Goal: Transaction & Acquisition: Purchase product/service

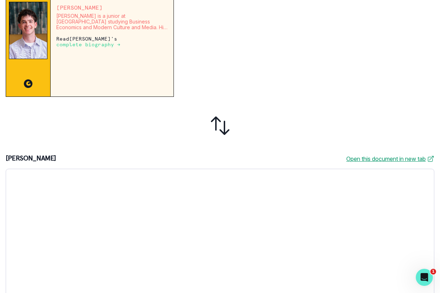
scroll to position [200, 0]
click at [224, 131] on icon at bounding box center [220, 126] width 17 height 17
click at [223, 131] on icon at bounding box center [220, 126] width 23 height 23
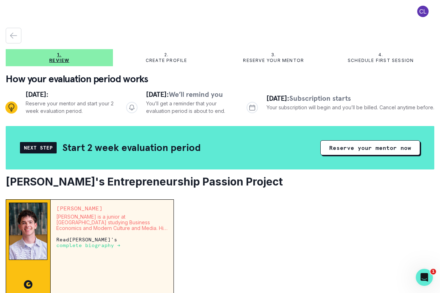
scroll to position [2, 0]
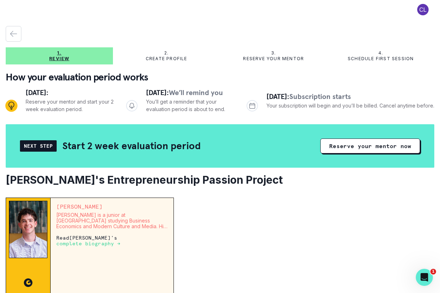
click at [56, 60] on p "Review" at bounding box center [59, 59] width 20 height 6
click at [12, 35] on icon "button" at bounding box center [13, 34] width 9 height 9
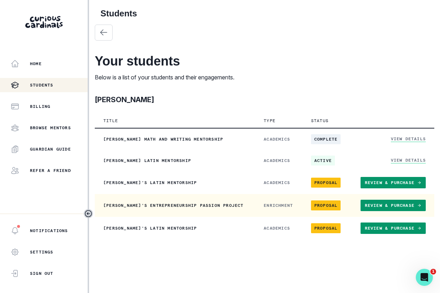
click at [125, 208] on p "[PERSON_NAME]'s Entrepreneurship Passion Project" at bounding box center [174, 206] width 143 height 6
click at [332, 208] on span "Proposal" at bounding box center [326, 206] width 30 height 10
click at [378, 208] on link "Review & Purchase" at bounding box center [393, 205] width 65 height 11
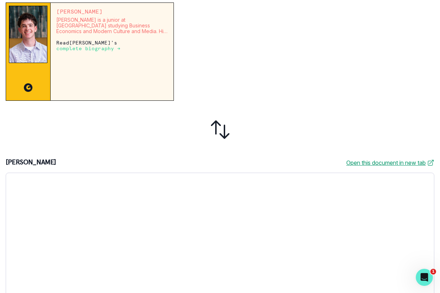
scroll to position [209, 0]
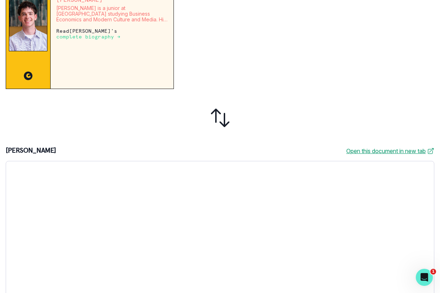
click at [136, 78] on div "[PERSON_NAME] [PERSON_NAME] is a junior at [GEOGRAPHIC_DATA] studying Business …" at bounding box center [112, 40] width 123 height 98
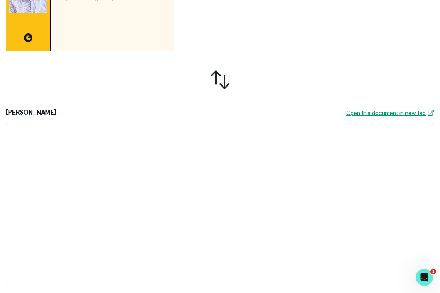
click at [216, 82] on icon at bounding box center [220, 79] width 17 height 17
click at [218, 79] on icon at bounding box center [220, 79] width 23 height 23
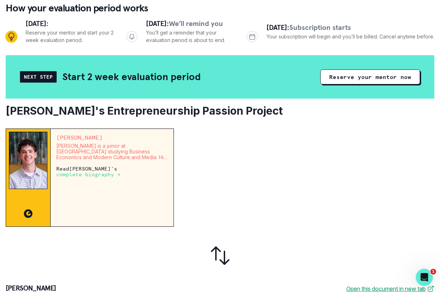
scroll to position [66, 0]
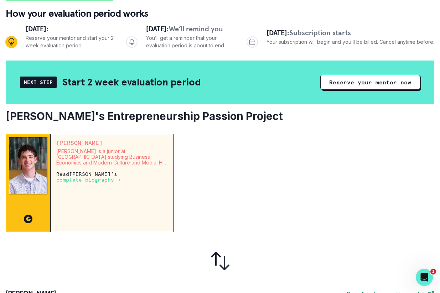
click at [86, 149] on p "[PERSON_NAME] is a junior at [GEOGRAPHIC_DATA] studying Business Economics and …" at bounding box center [112, 157] width 112 height 17
click at [83, 179] on p "complete biography →" at bounding box center [88, 180] width 64 height 6
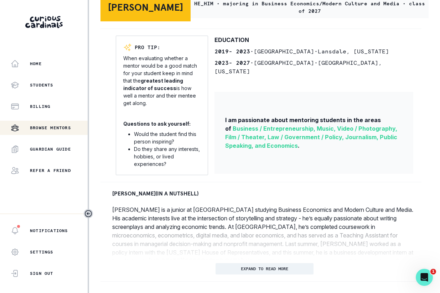
scroll to position [140, 0]
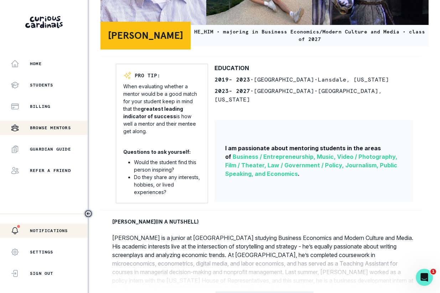
click at [60, 229] on p "Notifications" at bounding box center [49, 231] width 38 height 6
